Goal: Navigation & Orientation: Find specific page/section

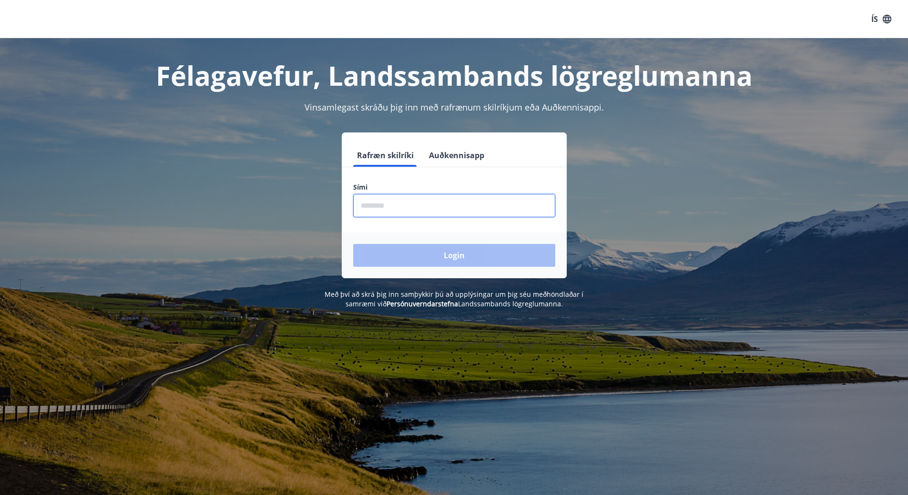
drag, startPoint x: 0, startPoint y: 0, endPoint x: 492, endPoint y: 214, distance: 536.2
click at [492, 214] on input "phone" at bounding box center [454, 205] width 202 height 23
type input "********"
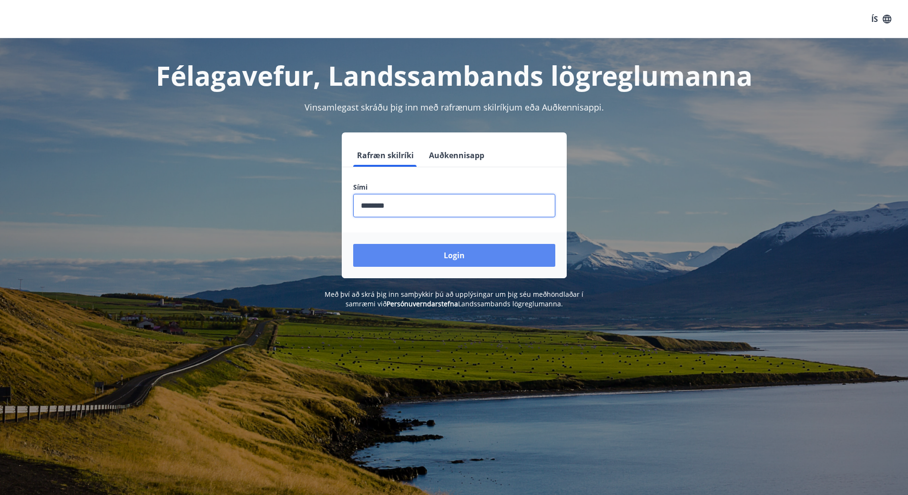
click at [436, 256] on button "Login" at bounding box center [454, 255] width 202 height 23
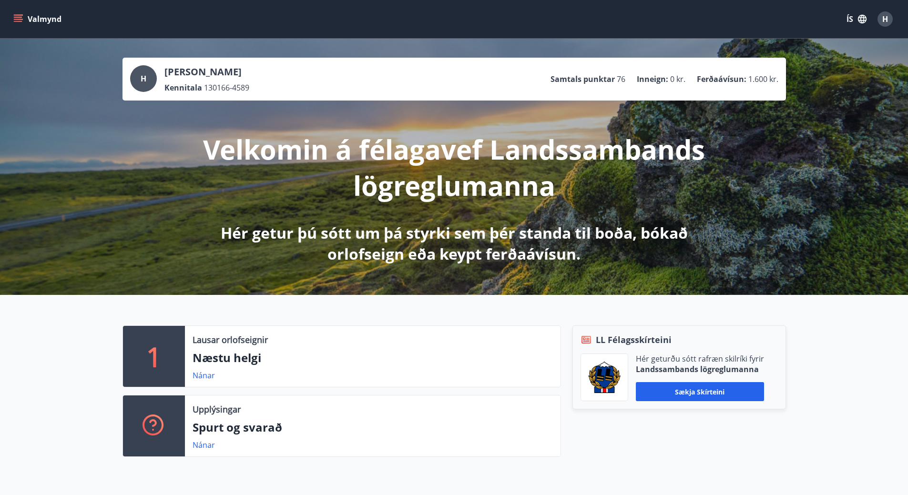
click at [24, 20] on button "Valmynd" at bounding box center [38, 18] width 54 height 17
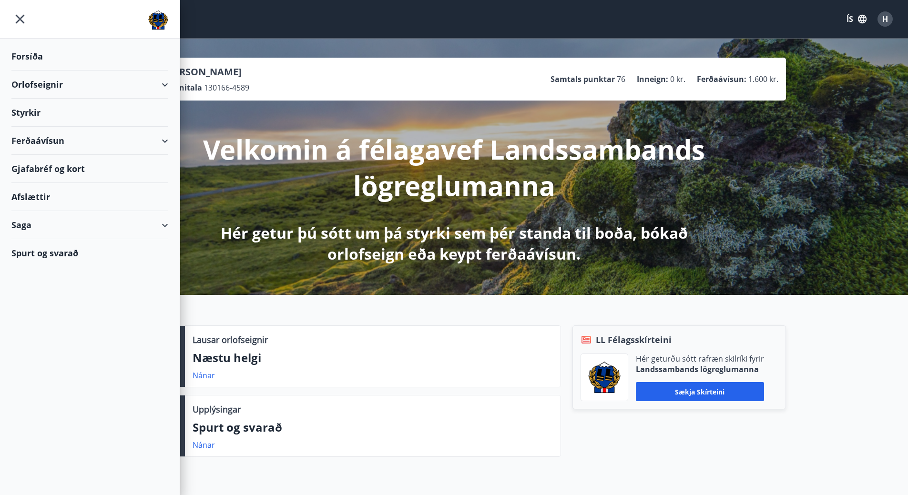
click at [50, 142] on div "Ferðaávísun" at bounding box center [89, 141] width 157 height 28
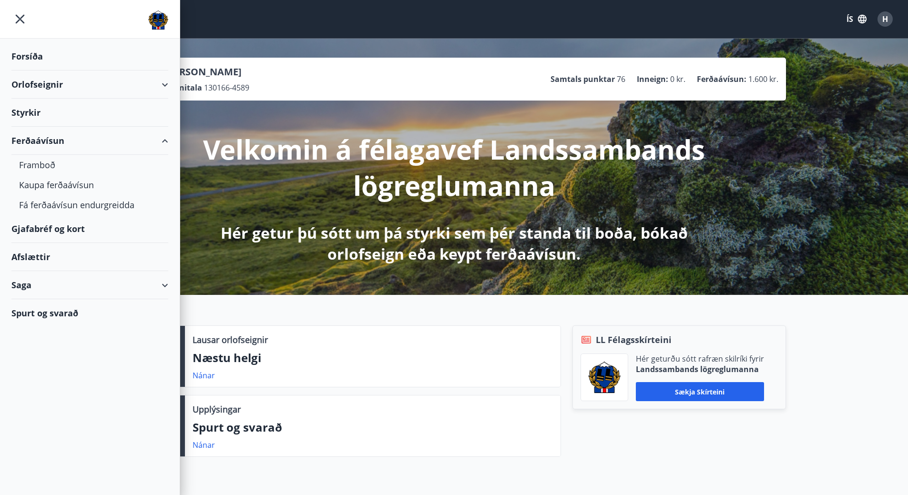
click at [65, 232] on div "Gjafabréf og kort" at bounding box center [89, 229] width 157 height 28
click at [44, 260] on div "Afslættir" at bounding box center [89, 257] width 157 height 28
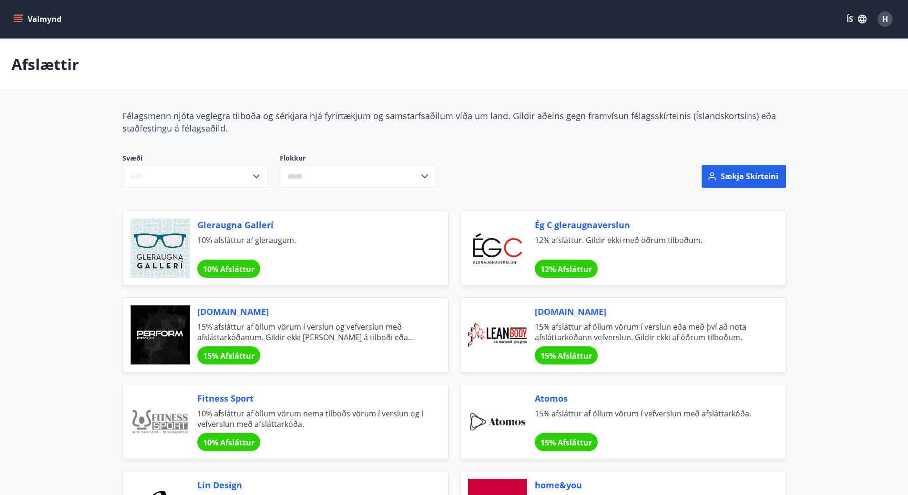
click at [18, 22] on icon "menu" at bounding box center [18, 19] width 10 height 10
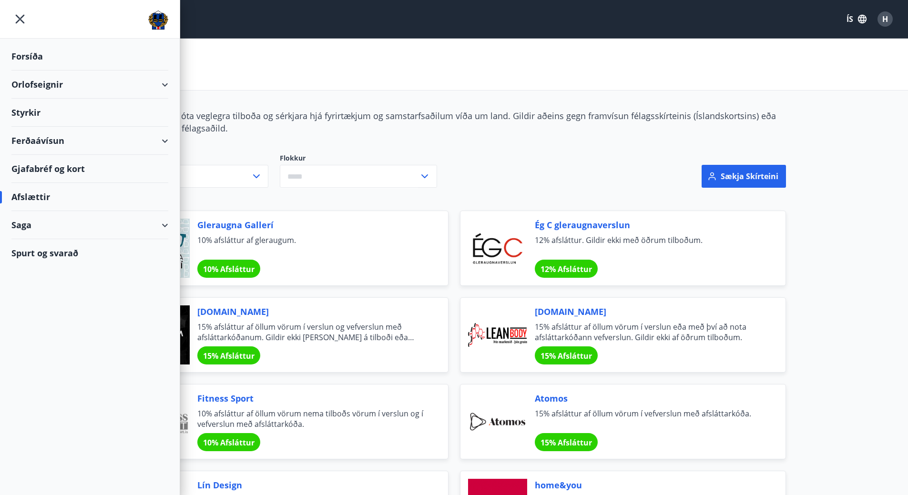
click at [34, 57] on div "Forsíða" at bounding box center [89, 56] width 157 height 28
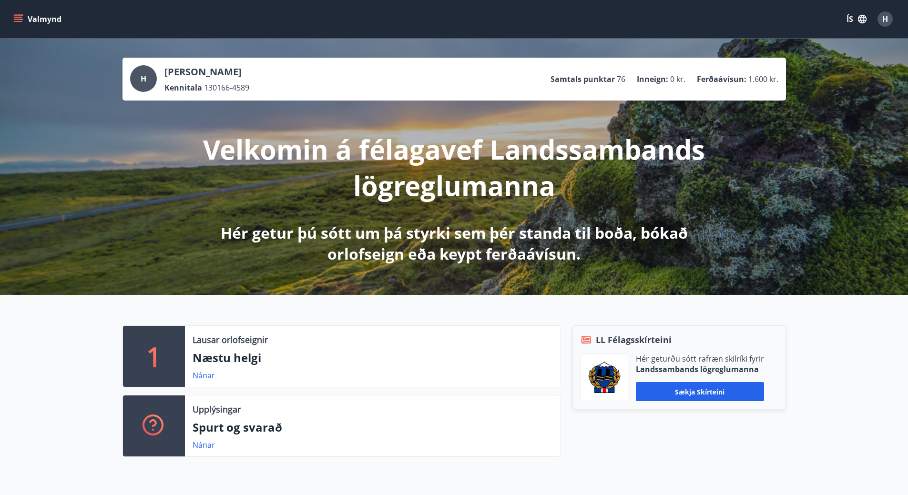
click at [20, 19] on icon "menu" at bounding box center [19, 19] width 10 height 1
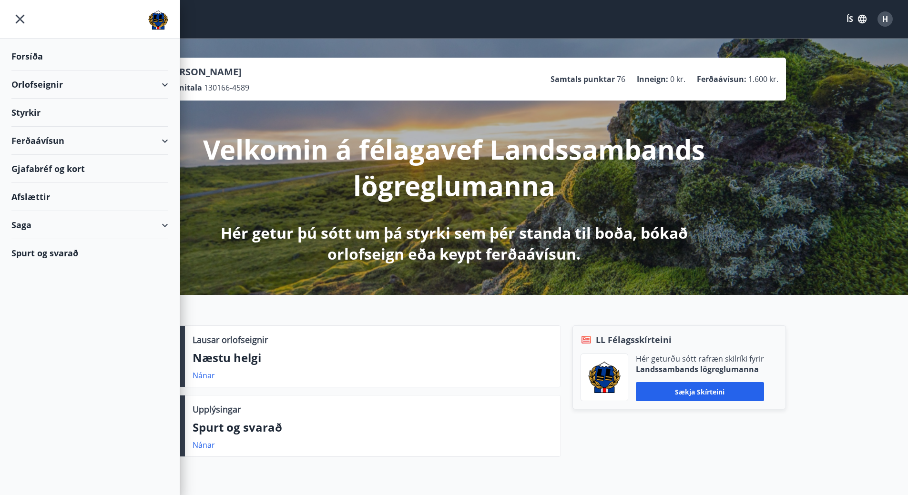
click at [161, 226] on div "Saga" at bounding box center [89, 225] width 157 height 28
click at [44, 271] on div "Bókanir" at bounding box center [90, 269] width 142 height 20
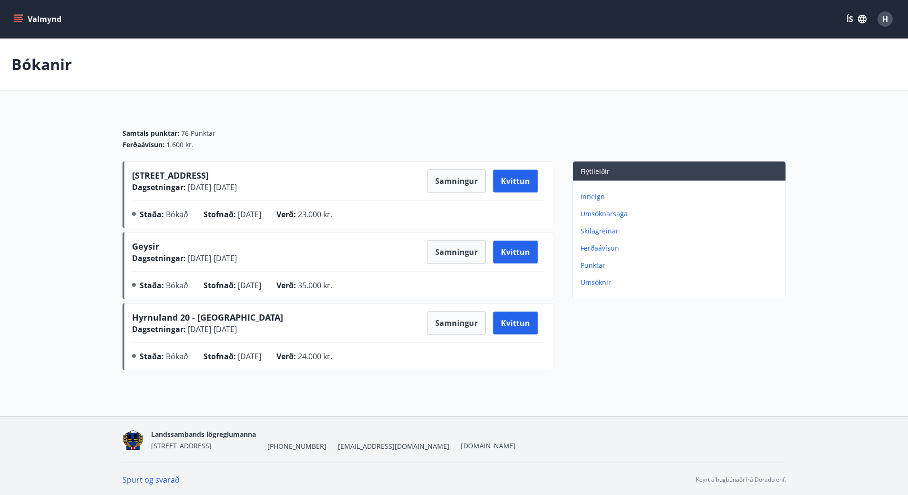
click at [17, 21] on icon "menu" at bounding box center [18, 21] width 9 height 1
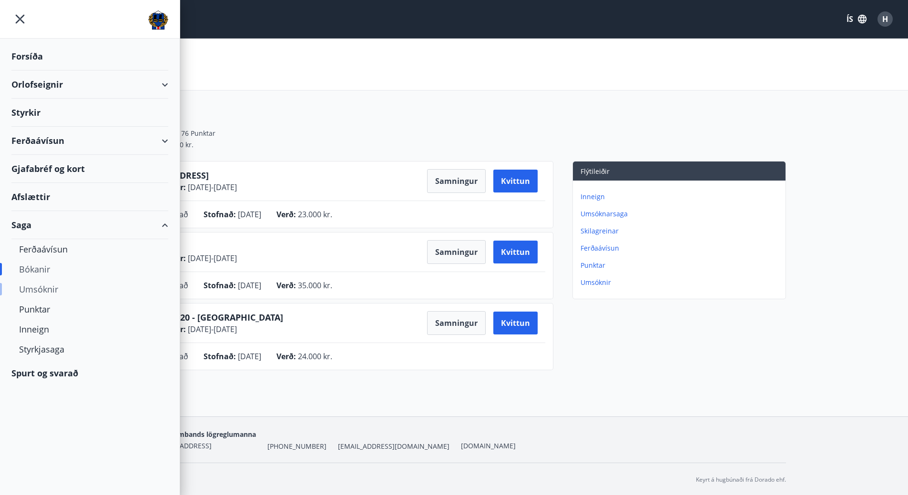
click at [46, 292] on div "Umsóknir" at bounding box center [90, 289] width 142 height 20
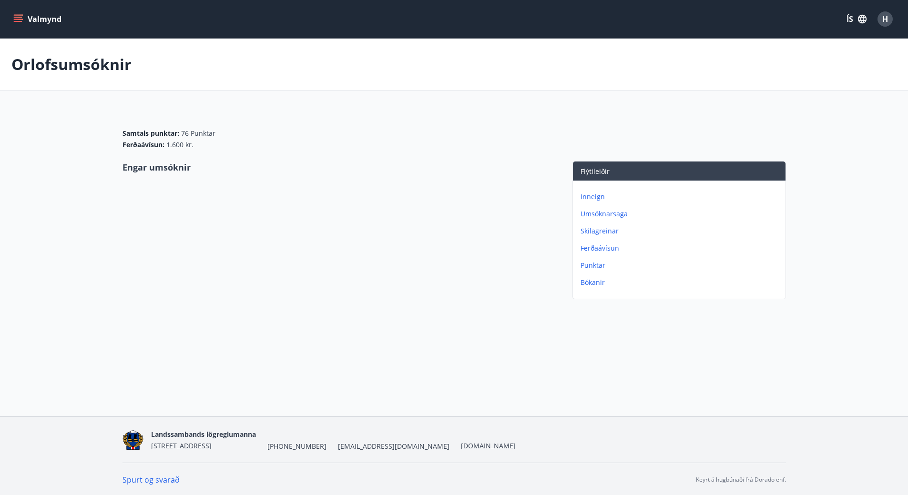
click at [16, 20] on icon "menu" at bounding box center [19, 19] width 10 height 1
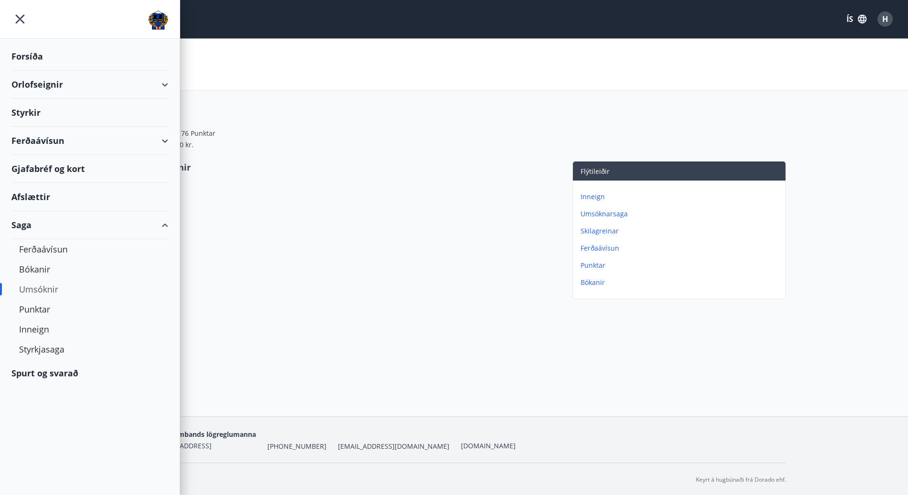
click at [26, 226] on div "Saga" at bounding box center [89, 225] width 157 height 28
click at [33, 247] on div "Ferðaávísun" at bounding box center [90, 249] width 142 height 20
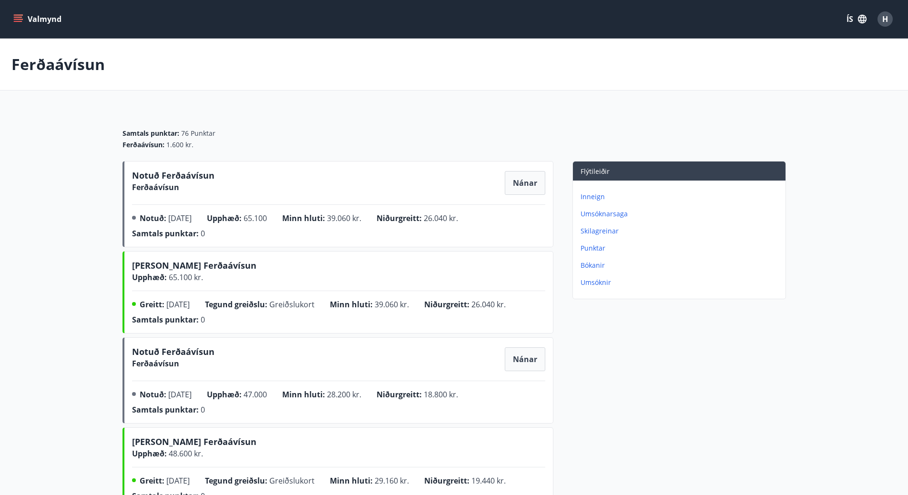
click at [20, 15] on icon "menu" at bounding box center [19, 15] width 10 height 1
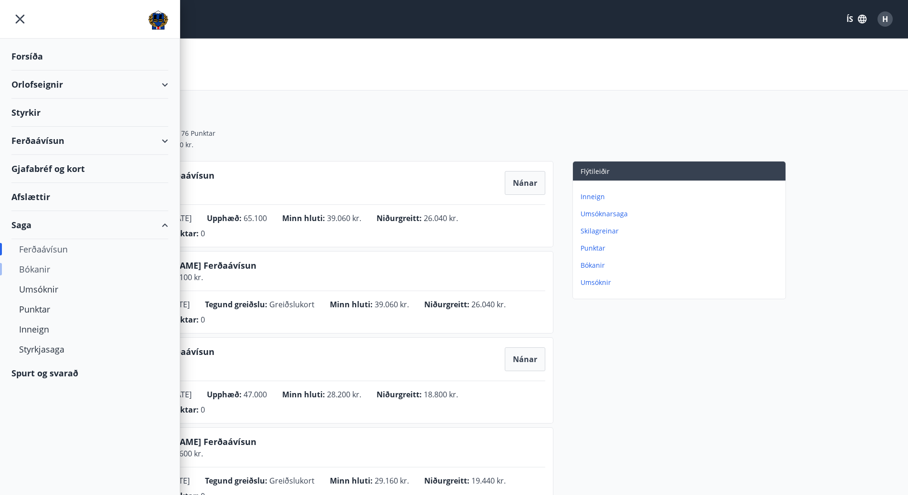
click at [46, 269] on div "Bókanir" at bounding box center [90, 269] width 142 height 20
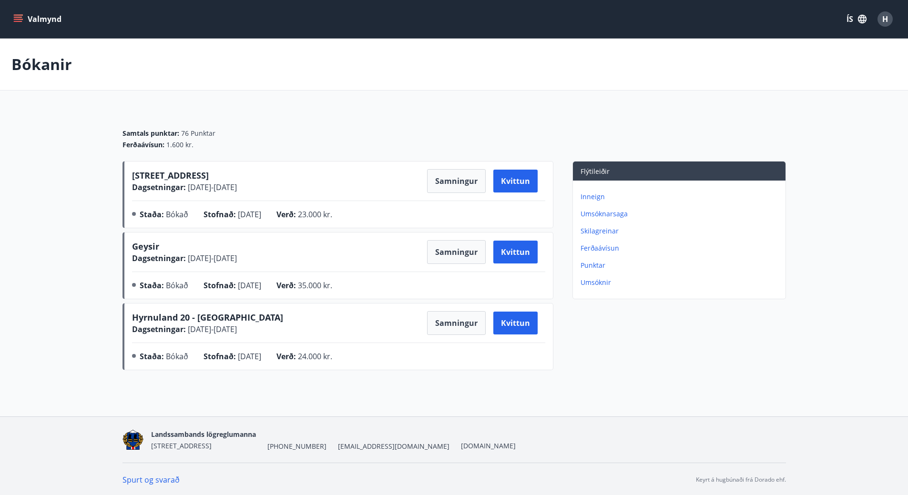
click at [22, 22] on icon "menu" at bounding box center [18, 19] width 10 height 10
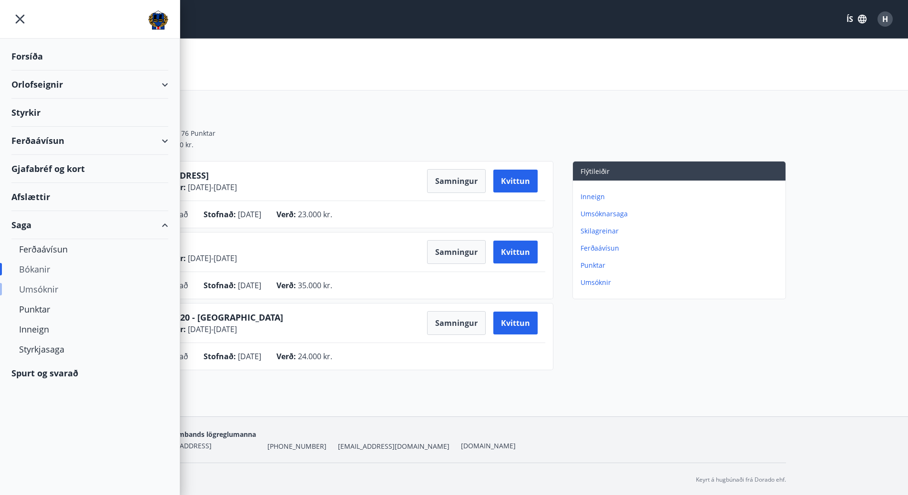
click at [37, 287] on div "Umsóknir" at bounding box center [90, 289] width 142 height 20
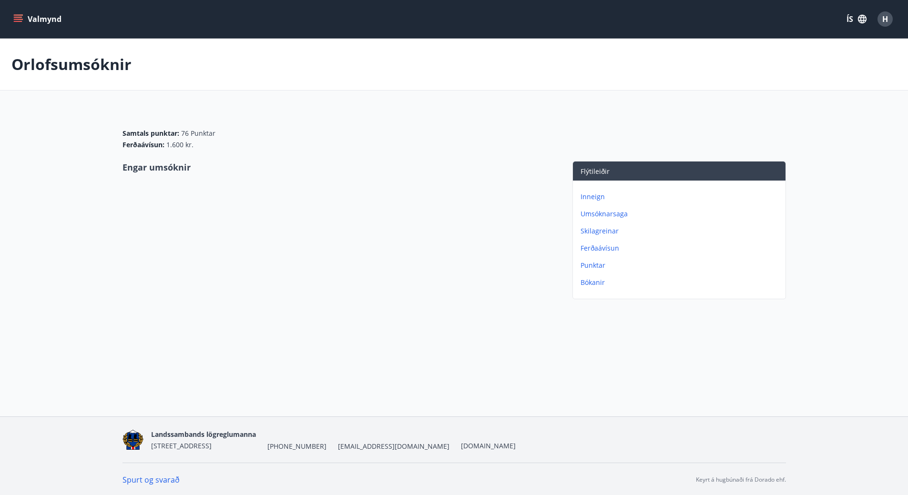
click at [22, 18] on icon "menu" at bounding box center [18, 19] width 10 height 10
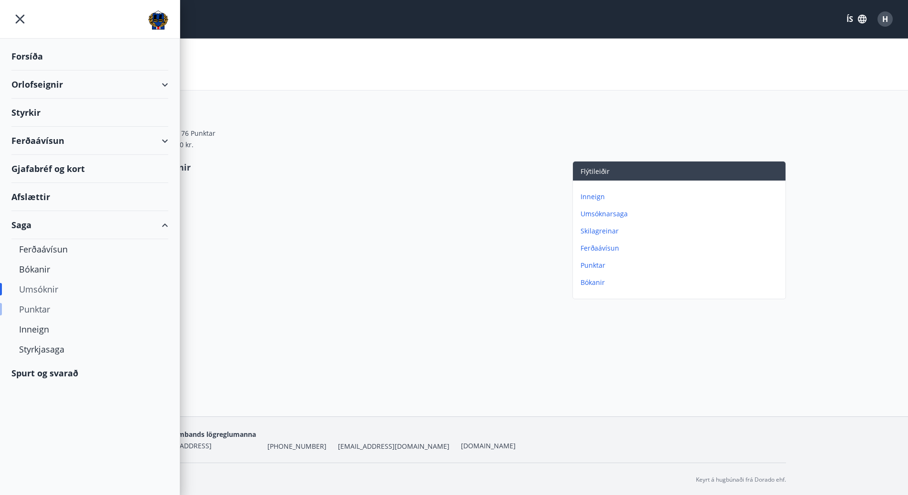
click at [42, 308] on div "Punktar" at bounding box center [90, 309] width 142 height 20
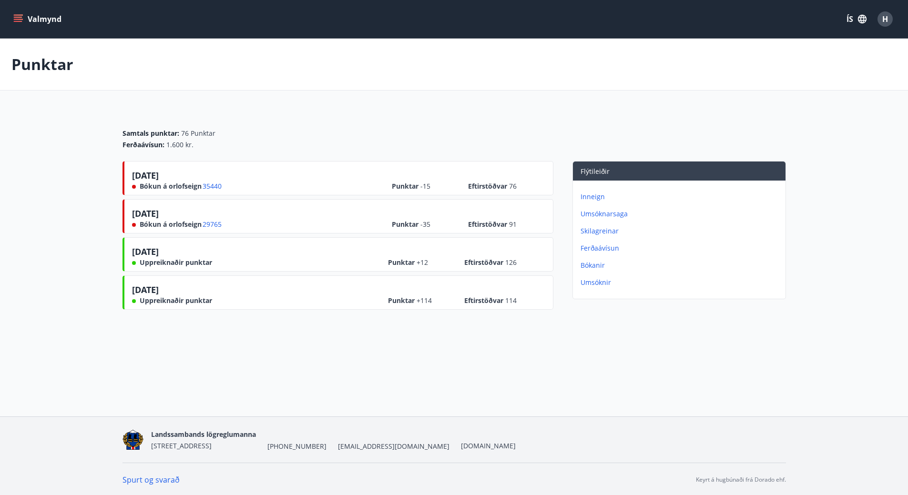
click at [16, 21] on icon "menu" at bounding box center [18, 21] width 9 height 1
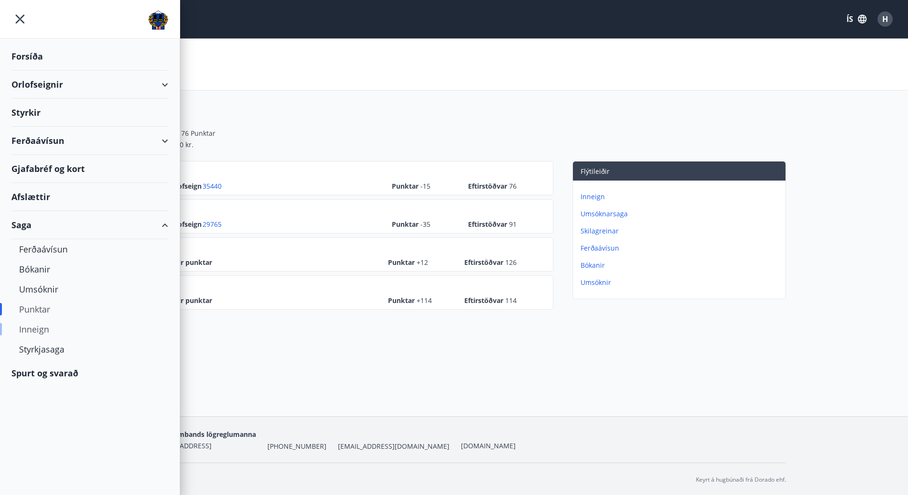
click at [39, 327] on div "Inneign" at bounding box center [90, 329] width 142 height 20
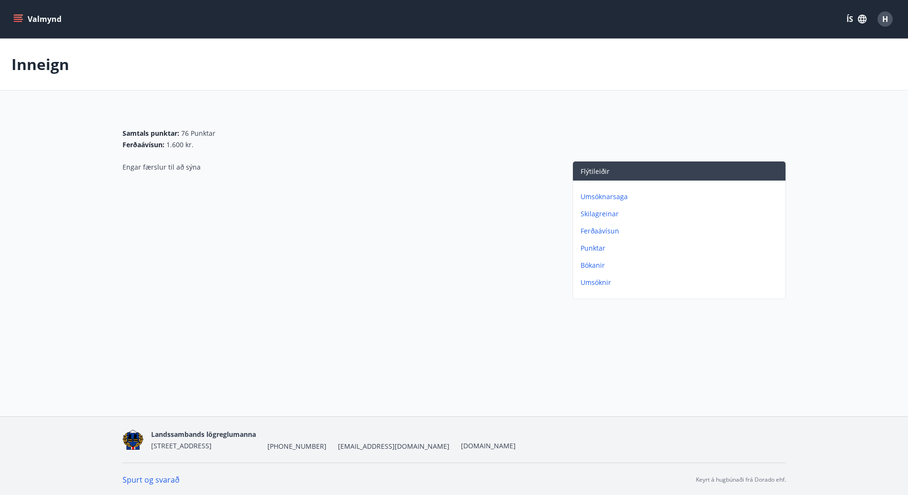
click at [19, 22] on icon "menu" at bounding box center [18, 21] width 9 height 1
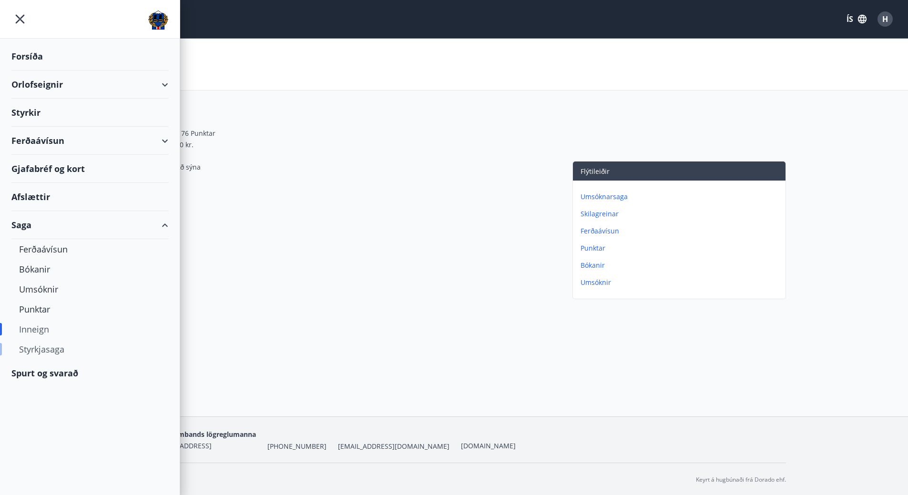
click at [38, 354] on div "Styrkjasaga" at bounding box center [90, 349] width 142 height 20
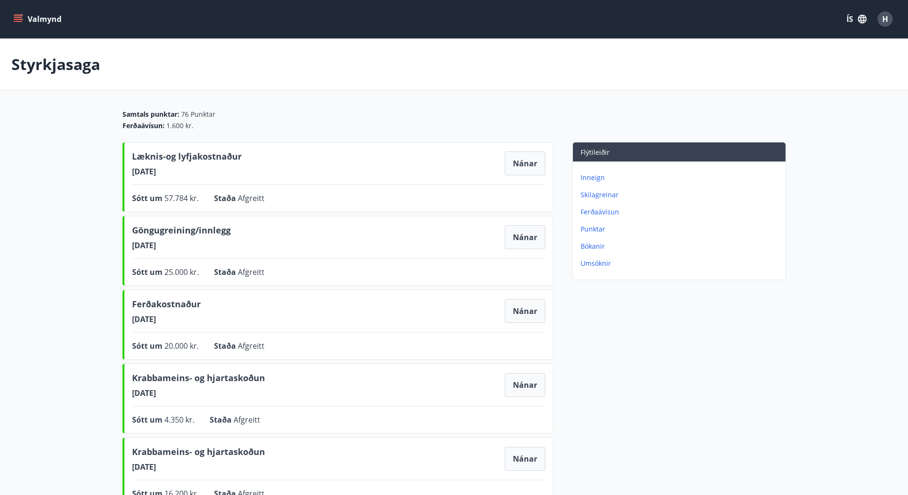
click at [13, 18] on button "Valmynd" at bounding box center [38, 18] width 54 height 17
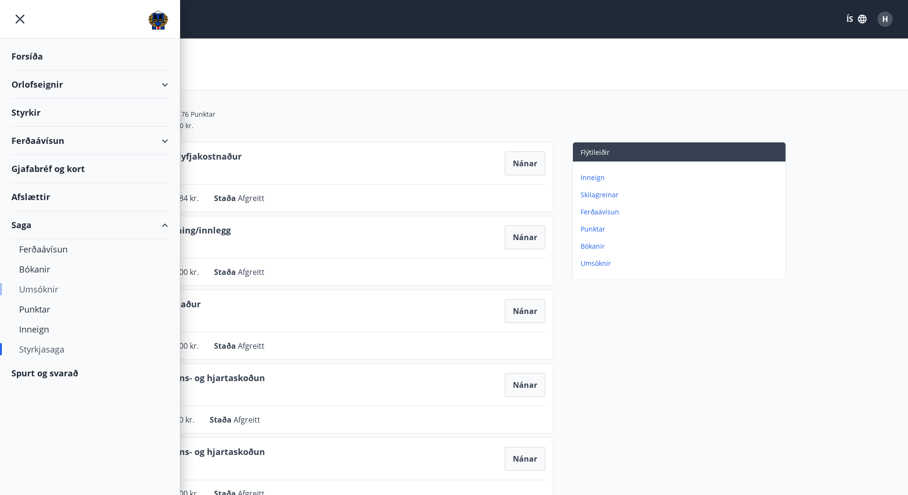
click at [41, 290] on div "Umsóknir" at bounding box center [90, 289] width 142 height 20
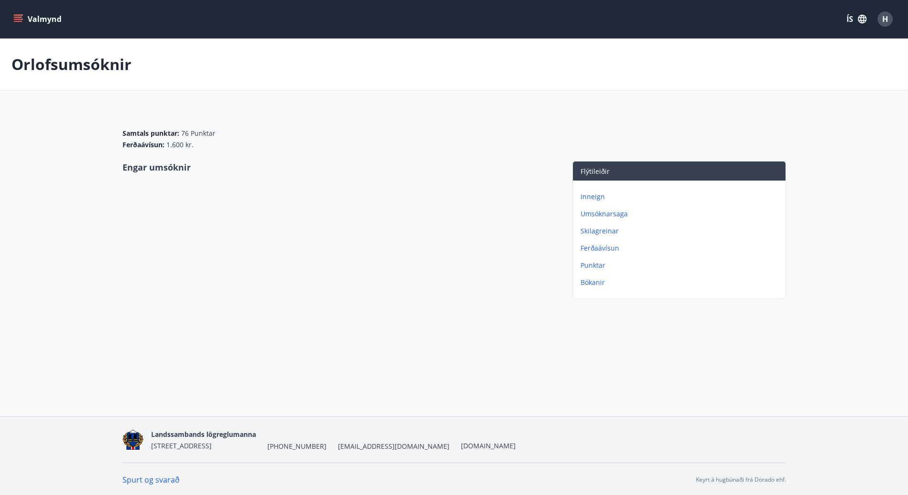
click at [19, 19] on icon "menu" at bounding box center [18, 19] width 10 height 10
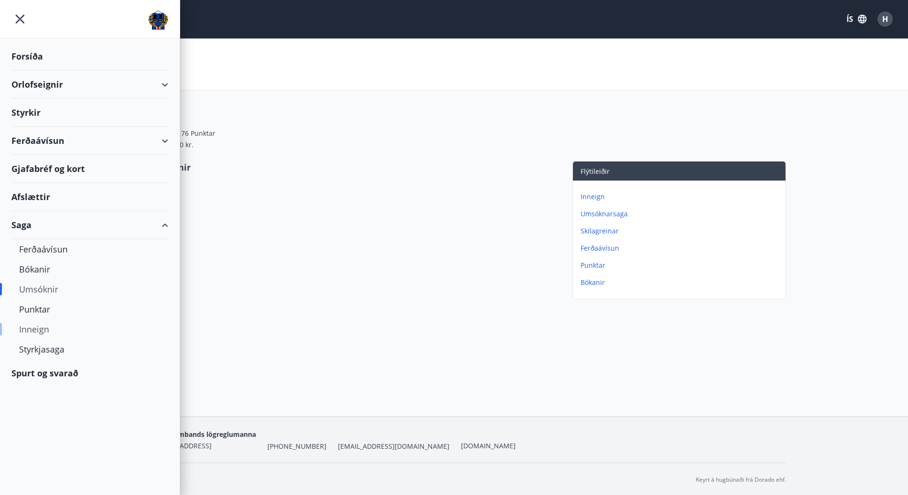
click at [31, 330] on div "Inneign" at bounding box center [90, 329] width 142 height 20
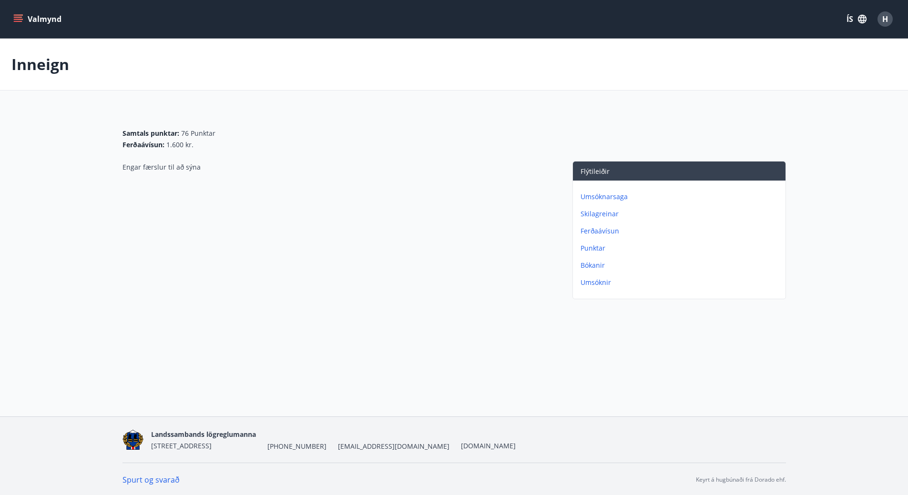
click at [17, 20] on icon "menu" at bounding box center [18, 19] width 10 height 10
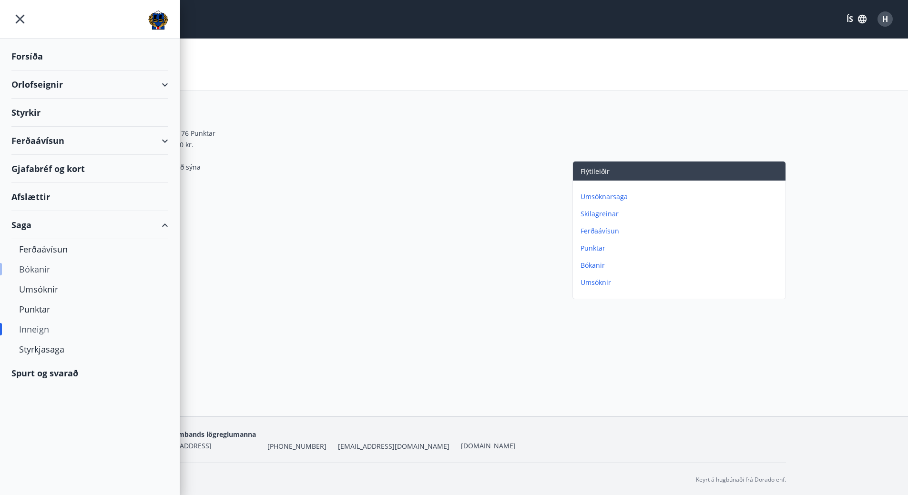
click at [40, 272] on div "Bókanir" at bounding box center [90, 269] width 142 height 20
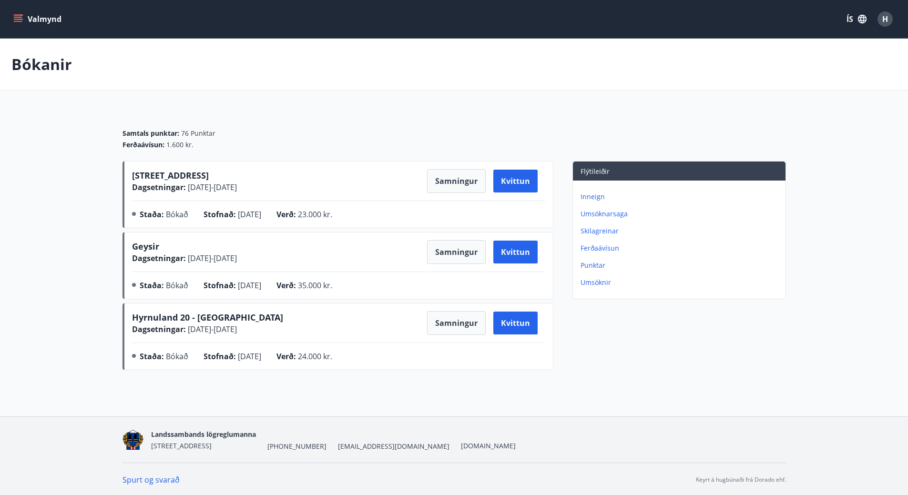
click at [19, 21] on icon "menu" at bounding box center [18, 21] width 9 height 1
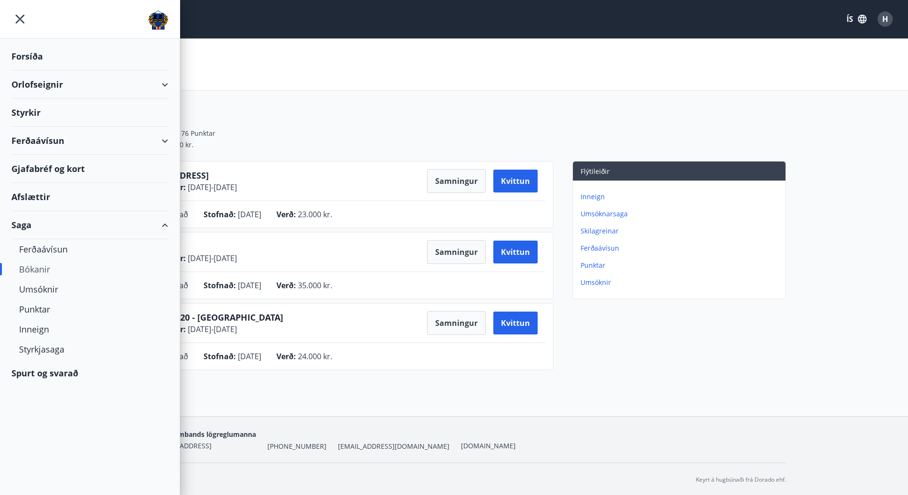
click at [83, 174] on div "Gjafabréf og kort" at bounding box center [89, 169] width 157 height 28
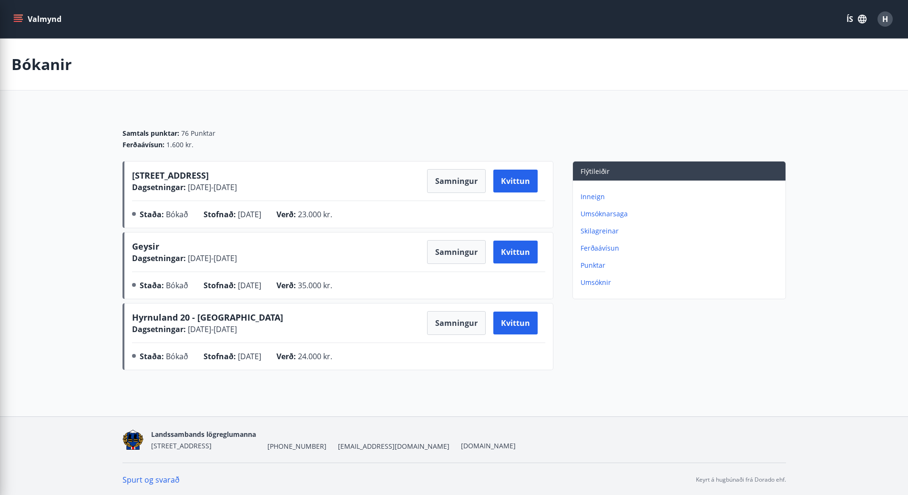
click at [210, 62] on div "Bókanir" at bounding box center [454, 65] width 908 height 52
click at [16, 18] on icon "menu" at bounding box center [18, 17] width 9 height 1
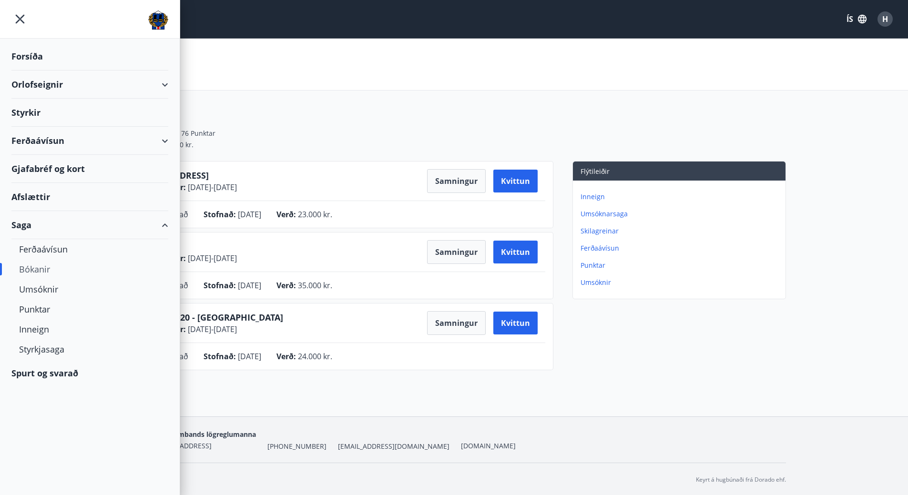
click at [170, 82] on icon at bounding box center [164, 84] width 11 height 11
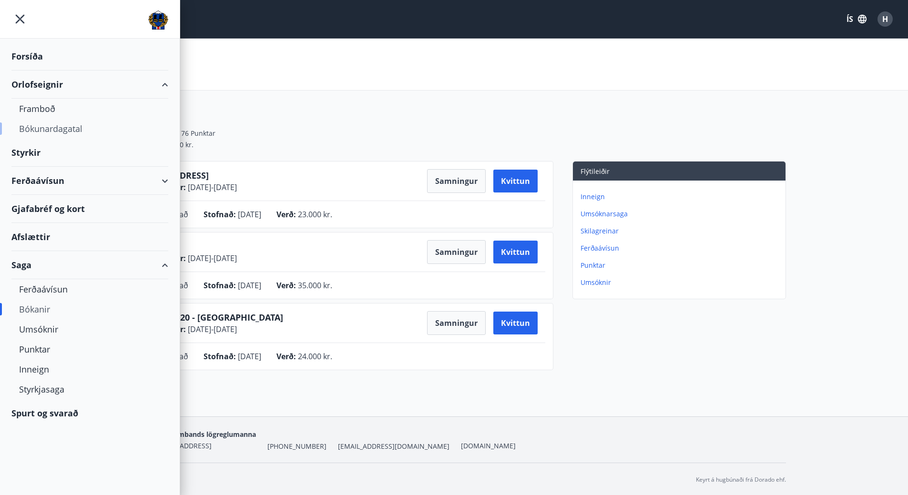
click at [51, 131] on div "Bókunardagatal" at bounding box center [90, 129] width 142 height 20
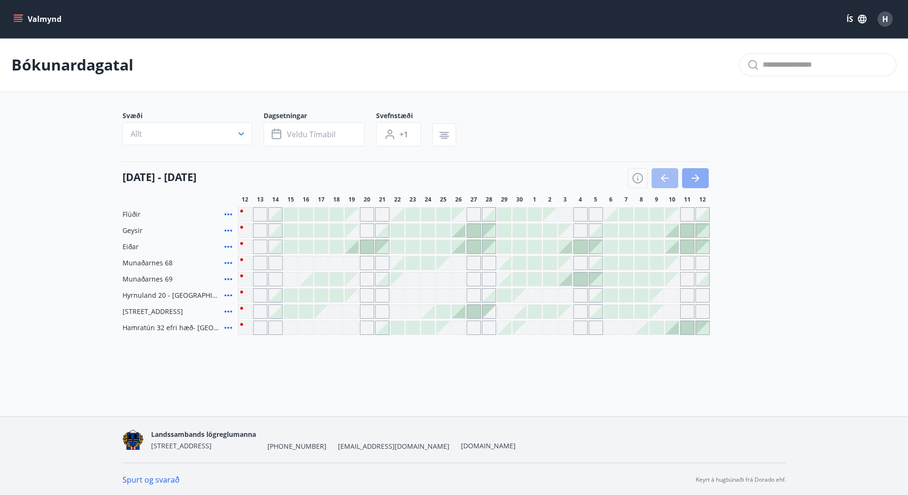
click at [699, 179] on icon "button" at bounding box center [697, 179] width 4 height 8
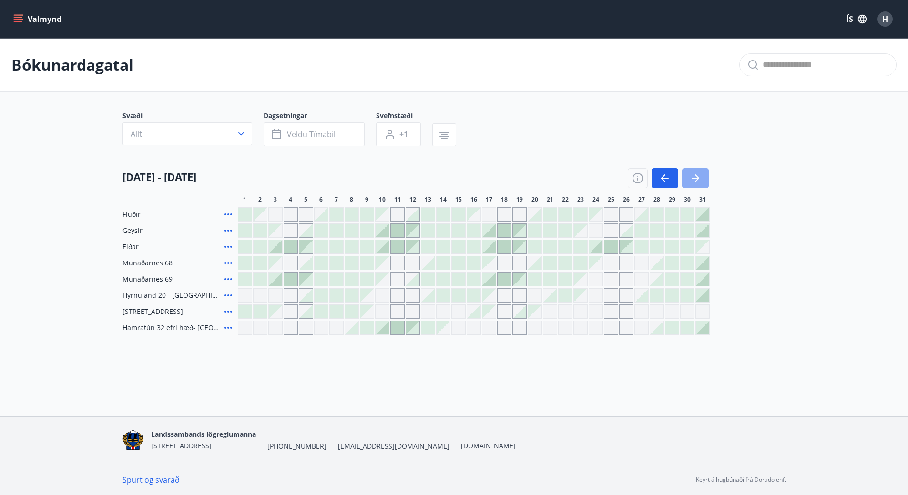
click at [699, 179] on icon "button" at bounding box center [697, 179] width 4 height 8
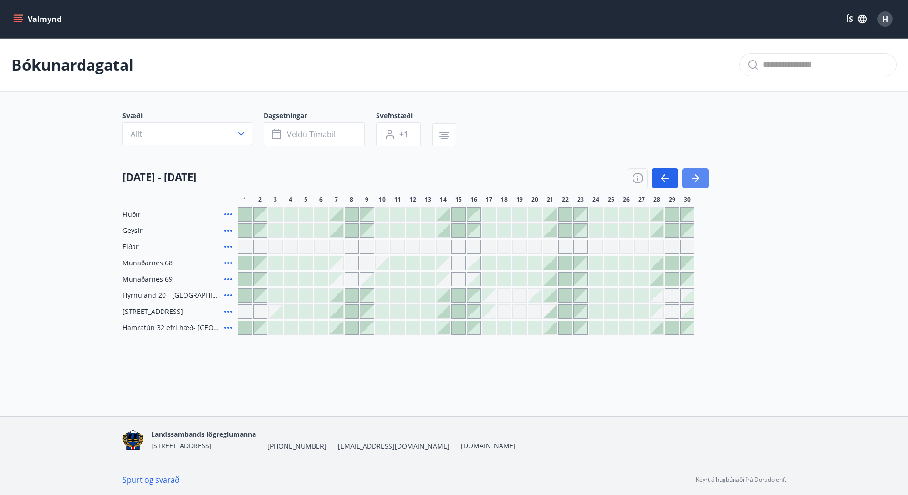
click at [699, 179] on icon "button" at bounding box center [697, 179] width 4 height 8
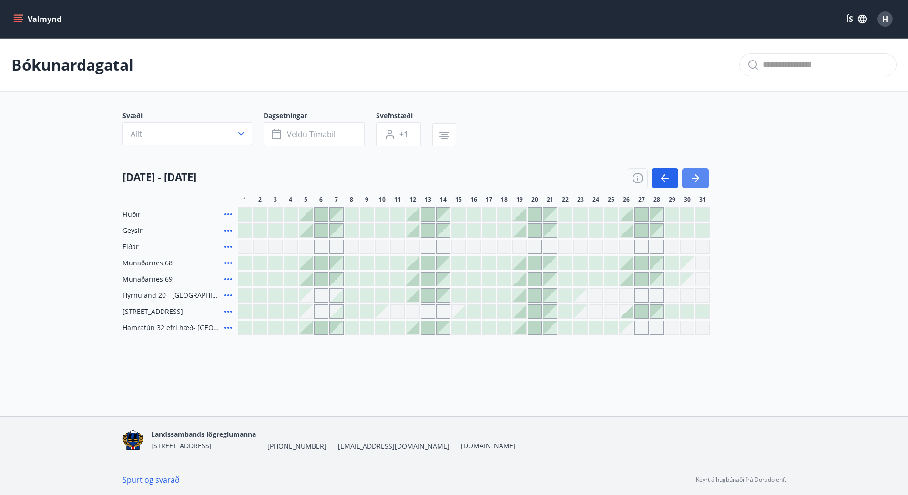
click at [699, 179] on icon "button" at bounding box center [697, 179] width 4 height 8
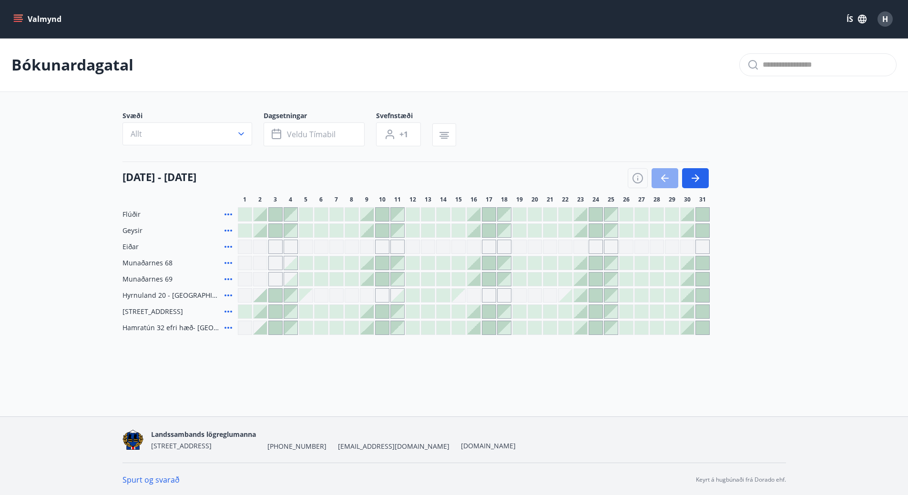
click at [659, 178] on icon "button" at bounding box center [664, 178] width 11 height 11
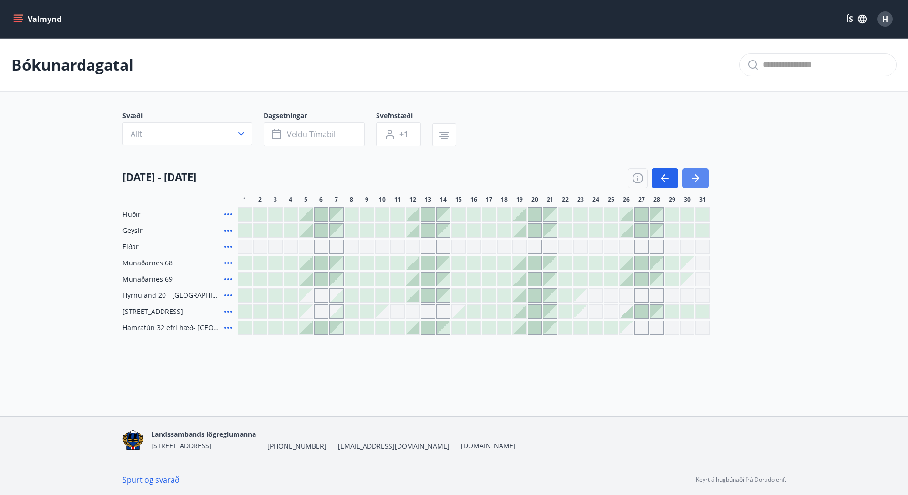
click at [695, 179] on icon "button" at bounding box center [695, 178] width 11 height 11
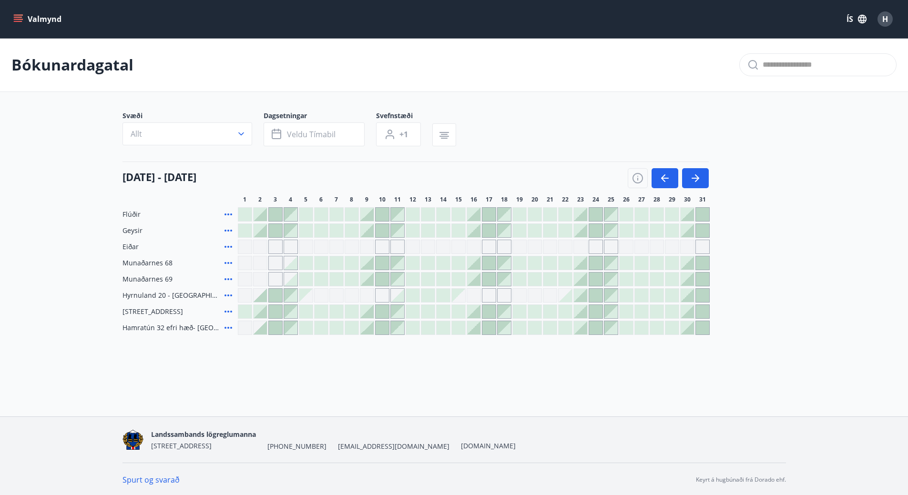
click at [16, 19] on icon "menu" at bounding box center [18, 19] width 10 height 10
click at [807, 219] on main "Bókunardagatal Svæði Allt Dagsetningar Veldu tímabil Svefnstæði +1 [DATE] - [DA…" at bounding box center [454, 186] width 908 height 297
click at [20, 23] on icon "menu" at bounding box center [18, 19] width 10 height 10
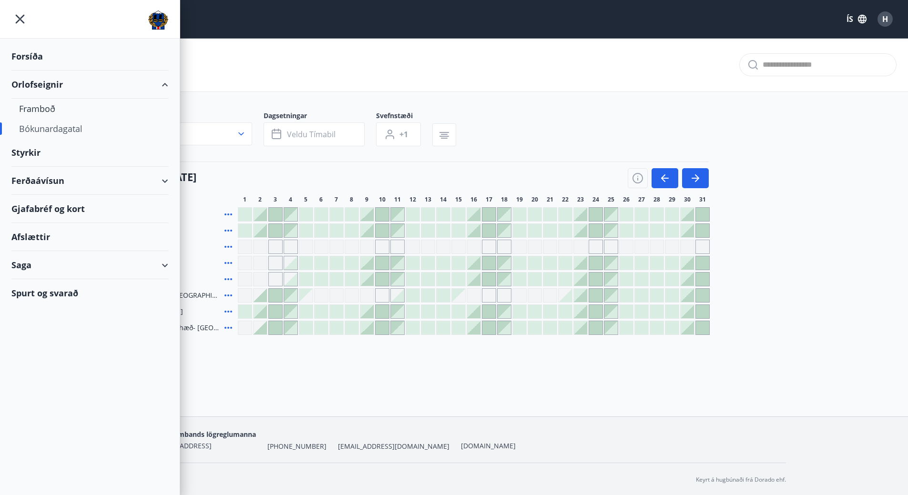
click at [884, 17] on span "H" at bounding box center [886, 19] width 6 height 10
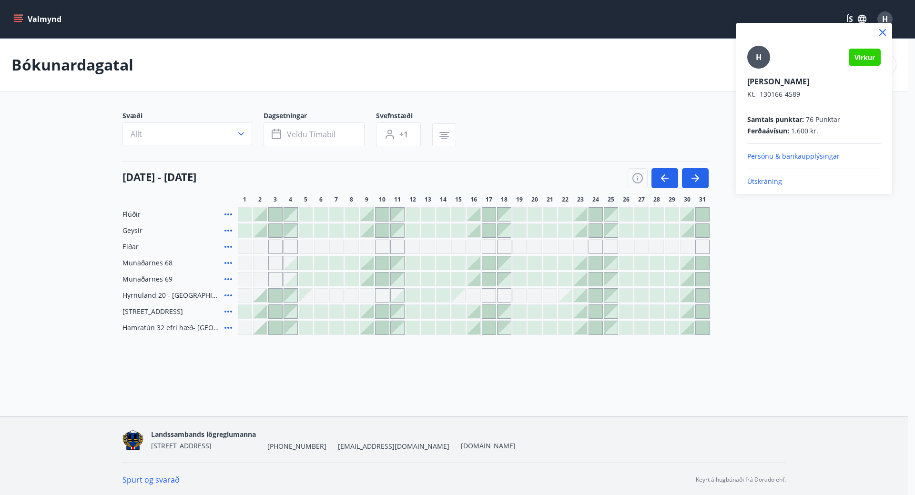
click at [763, 181] on p "Útskráning" at bounding box center [815, 182] width 134 height 10
